Goal: Feedback & Contribution: Leave review/rating

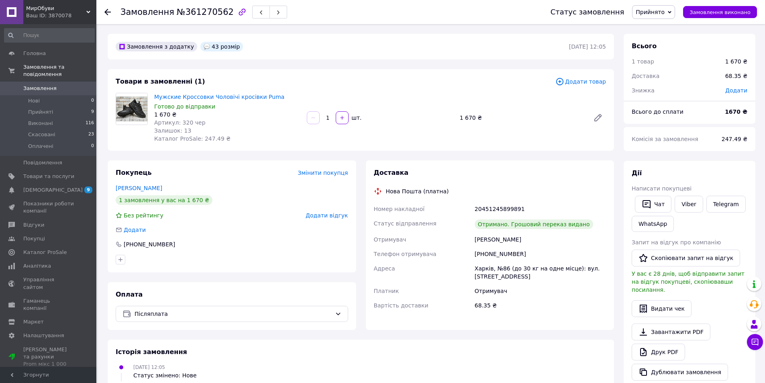
click at [321, 214] on span "Додати відгук" at bounding box center [326, 215] width 42 height 6
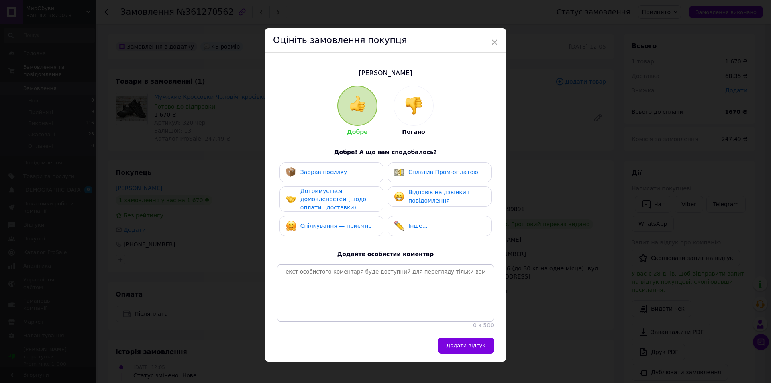
click at [296, 179] on div "Забрав посилку" at bounding box center [331, 172] width 104 height 20
drag, startPoint x: 310, startPoint y: 197, endPoint x: 345, endPoint y: 193, distance: 34.8
click at [311, 197] on span "Дотримується домовленостей (щодо оплати і доставки)" at bounding box center [333, 198] width 66 height 23
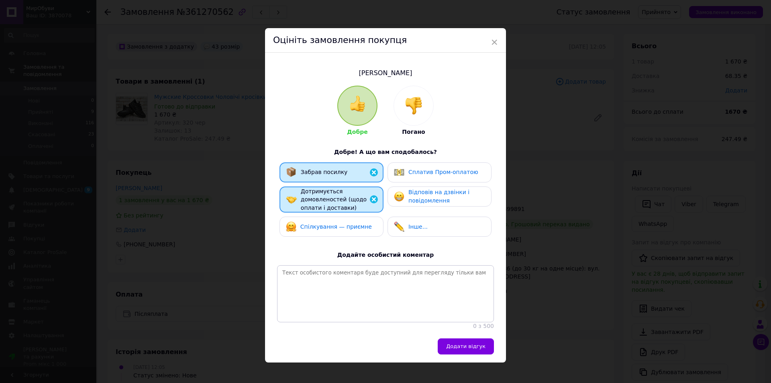
click at [394, 174] on img at bounding box center [399, 172] width 10 height 10
click at [397, 195] on img at bounding box center [399, 196] width 10 height 10
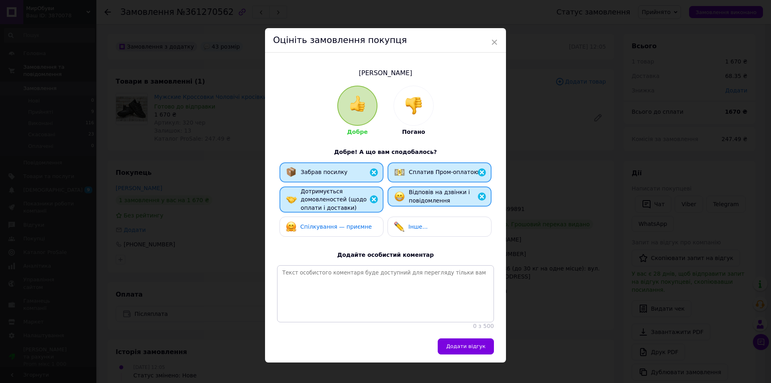
click at [324, 214] on div "Забрав посилку Сплатив Пром-оплатою Дотримується домовленостей (щодо оплати і д…" at bounding box center [385, 201] width 217 height 79
click at [330, 228] on span "Спілкування — приємне" at bounding box center [335, 226] width 71 height 6
click at [472, 349] on span "Додати відгук" at bounding box center [465, 346] width 39 height 6
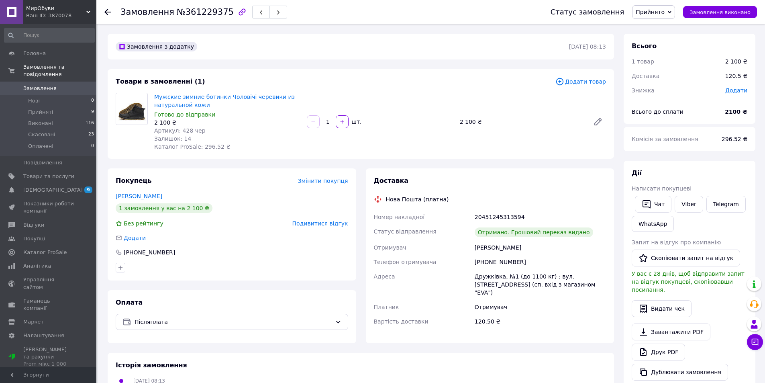
click at [321, 220] on span "Подивитися відгук" at bounding box center [320, 223] width 56 height 6
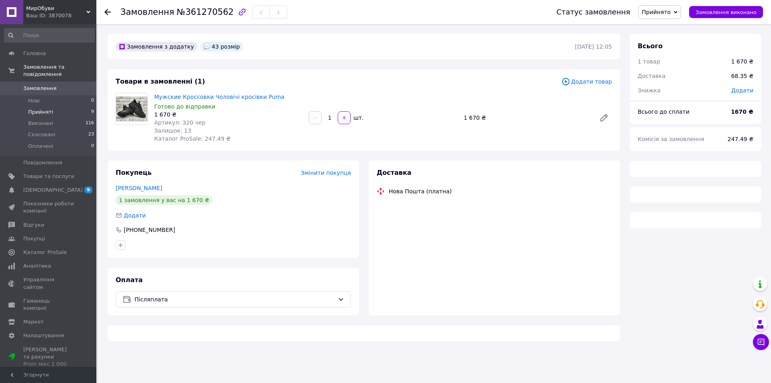
click at [66, 106] on li "Прийняті 9" at bounding box center [49, 111] width 99 height 11
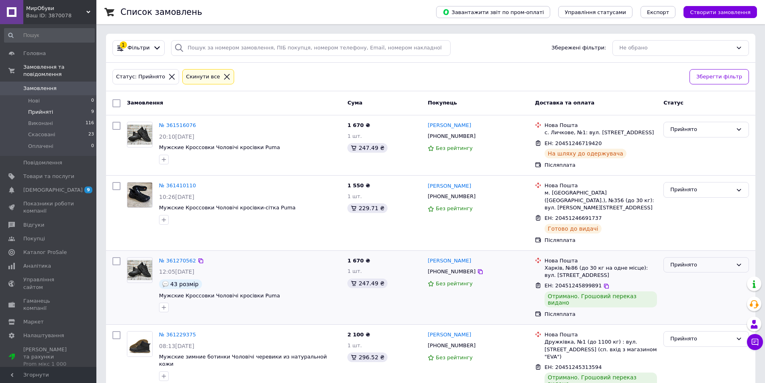
click at [695, 261] on div "Прийнято" at bounding box center [701, 265] width 62 height 8
click at [678, 274] on li "Виконано" at bounding box center [706, 281] width 85 height 15
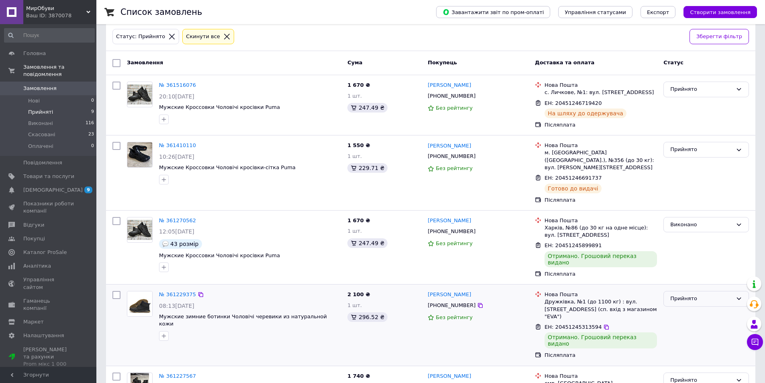
click at [682, 294] on div "Прийнято" at bounding box center [701, 298] width 62 height 8
click at [693, 308] on li "Виконано" at bounding box center [706, 315] width 85 height 15
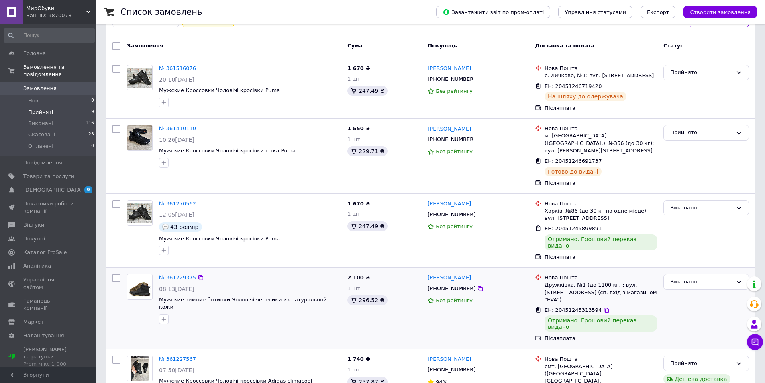
scroll to position [0, 0]
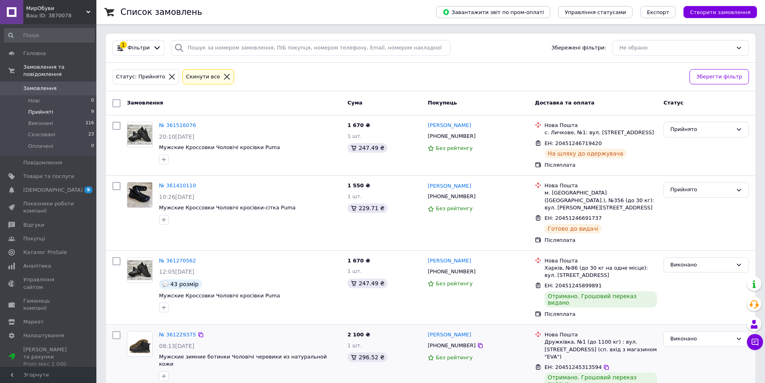
click at [56, 108] on li "Прийняті 9" at bounding box center [49, 111] width 99 height 11
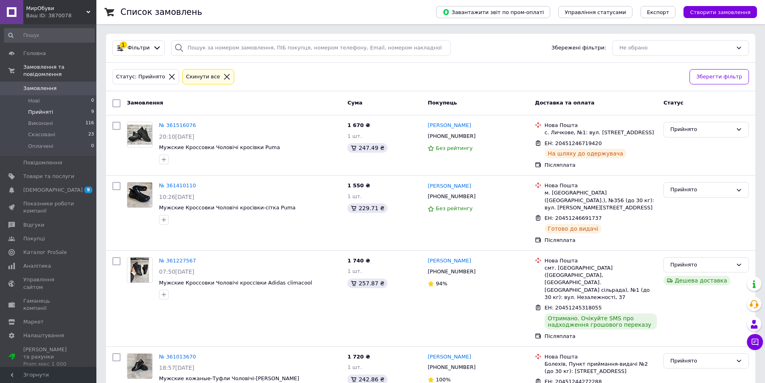
click at [70, 106] on li "Прийняті 9" at bounding box center [49, 111] width 99 height 11
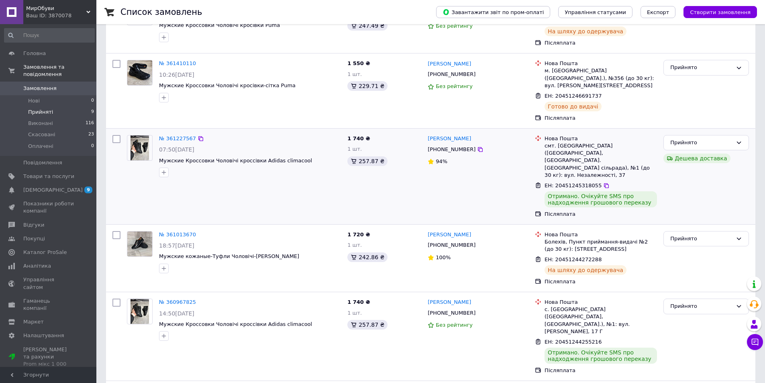
scroll to position [42, 0]
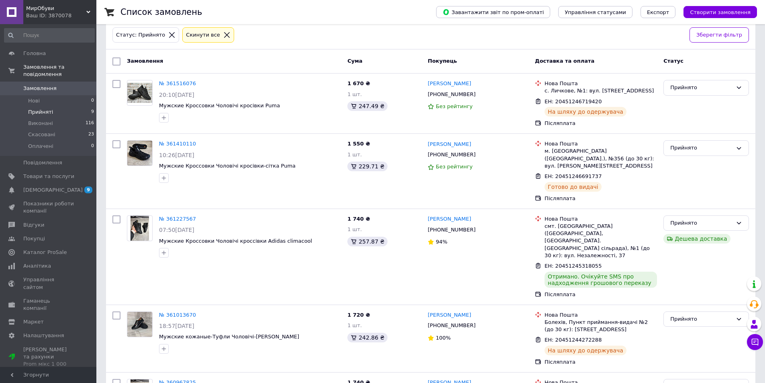
click at [64, 108] on li "Прийняті 9" at bounding box center [49, 111] width 99 height 11
